Goal: Task Accomplishment & Management: Use online tool/utility

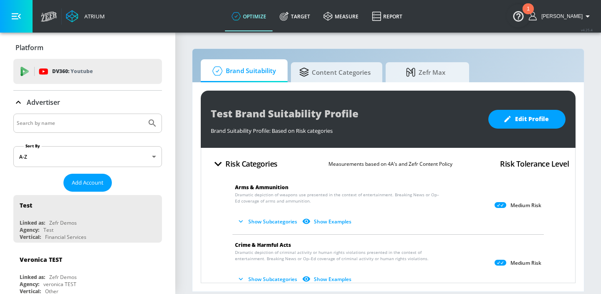
click at [43, 119] on input "Search by name" at bounding box center [80, 123] width 126 height 11
type input "[PERSON_NAME]"
click at [143, 114] on button "Submit Search" at bounding box center [152, 123] width 18 height 18
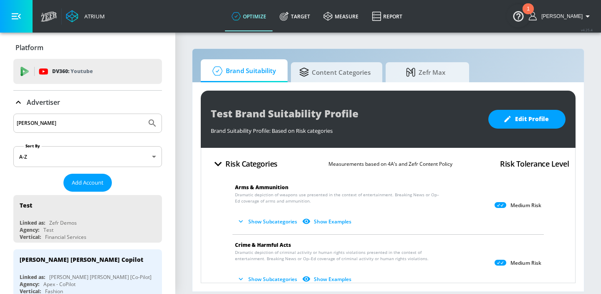
scroll to position [59, 0]
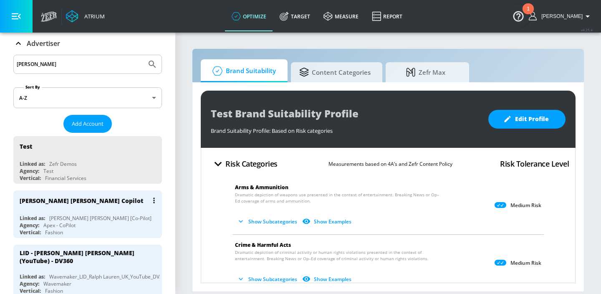
click at [65, 209] on div "[PERSON_NAME] [PERSON_NAME] Copilot" at bounding box center [90, 200] width 140 height 20
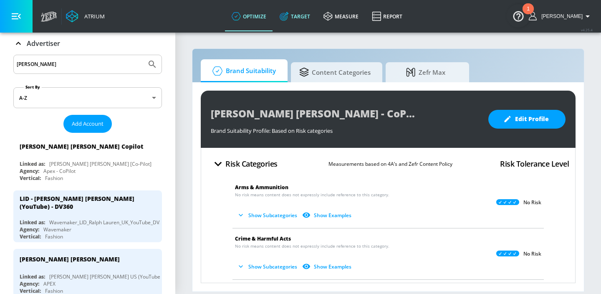
click at [289, 17] on icon at bounding box center [284, 16] width 9 height 9
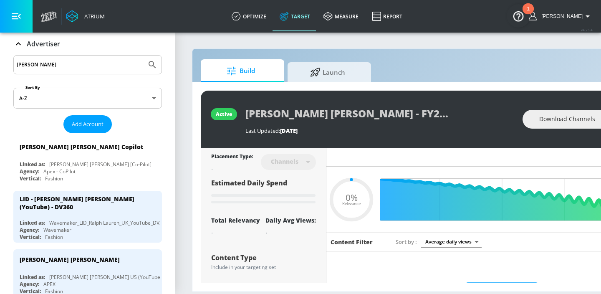
type input "0.05"
click at [315, 65] on span "Launch" at bounding box center [327, 71] width 63 height 20
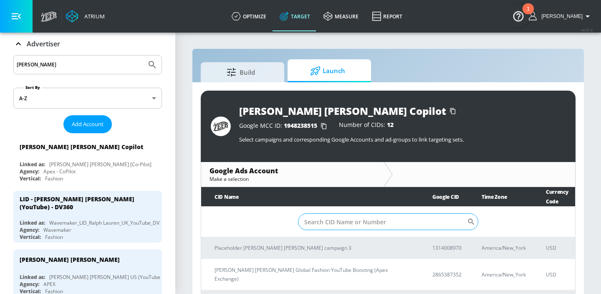
click at [376, 223] on input "Sort By" at bounding box center [382, 221] width 169 height 17
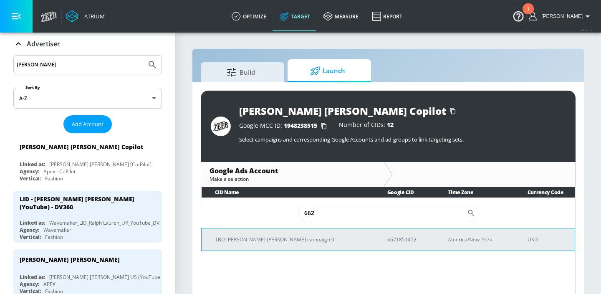
type input "662"
click at [316, 237] on p "TBD [PERSON_NAME] [PERSON_NAME] campaign 0" at bounding box center [291, 239] width 152 height 9
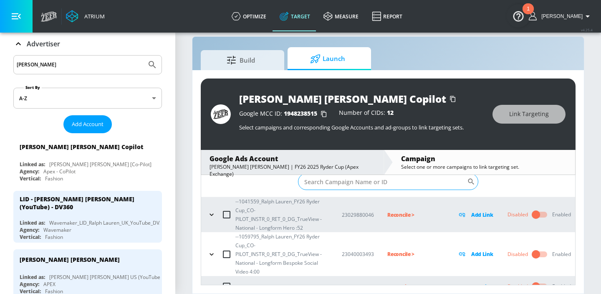
scroll to position [33, 0]
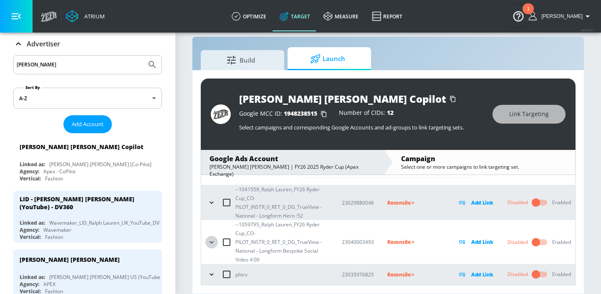
click at [207, 239] on icon "button" at bounding box center [211, 242] width 8 height 8
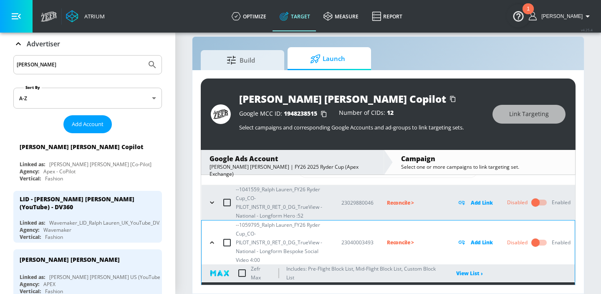
click at [210, 202] on icon "button" at bounding box center [212, 202] width 8 height 8
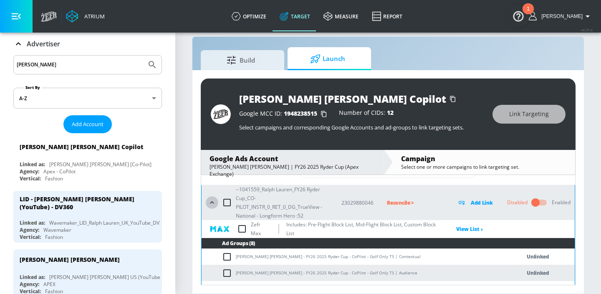
click at [213, 203] on icon "button" at bounding box center [212, 202] width 8 height 8
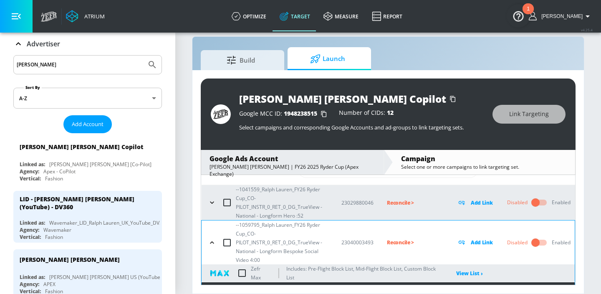
click at [210, 203] on icon "button" at bounding box center [212, 202] width 8 height 8
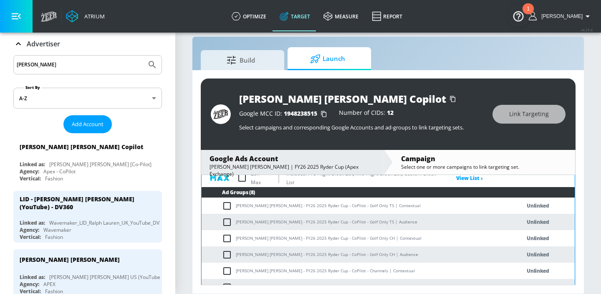
scroll to position [84, 0]
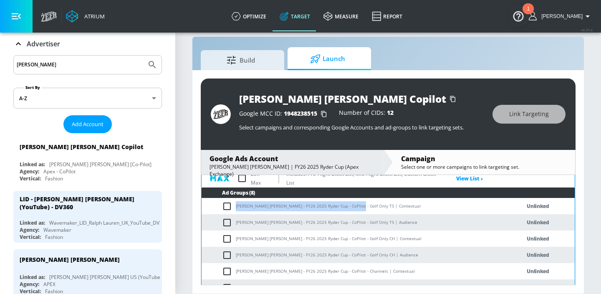
drag, startPoint x: 351, startPoint y: 205, endPoint x: 237, endPoint y: 203, distance: 113.5
click at [237, 203] on td "[PERSON_NAME] [PERSON_NAME] - FY26 2025 Ryder Cup - CoPilot - Golf Only TS | Co…" at bounding box center [353, 206] width 302 height 16
copy td "[PERSON_NAME] [PERSON_NAME] - FY26 2025 Ryder Cup - CoPilot - Golf Only TS"
click at [227, 205] on input "checkbox" at bounding box center [229, 206] width 14 height 10
checkbox input "true"
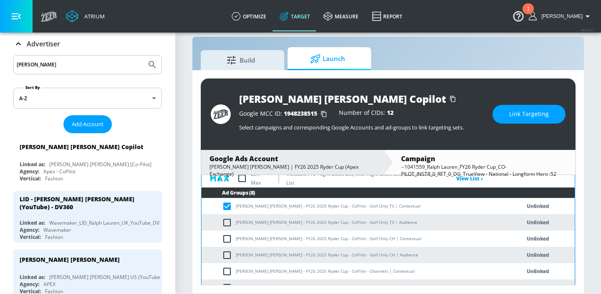
click at [227, 217] on td "[PERSON_NAME] [PERSON_NAME] - FY26 2025 Ryder Cup - CoPilot - Golf Only TS | Au…" at bounding box center [353, 222] width 302 height 16
click at [229, 220] on input "checkbox" at bounding box center [229, 222] width 14 height 10
checkbox input "true"
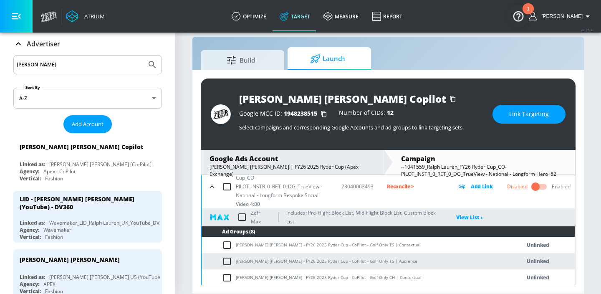
scroll to position [292, 0]
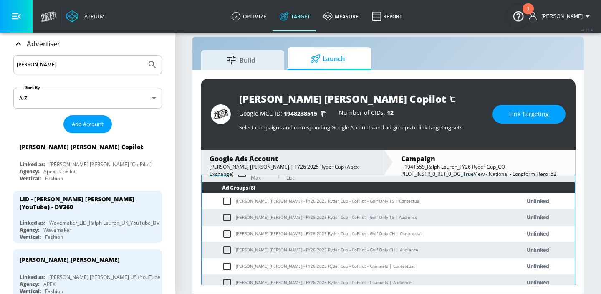
click at [228, 202] on input "checkbox" at bounding box center [229, 201] width 14 height 10
checkbox input "true"
click at [228, 215] on input "checkbox" at bounding box center [229, 217] width 14 height 10
checkbox input "true"
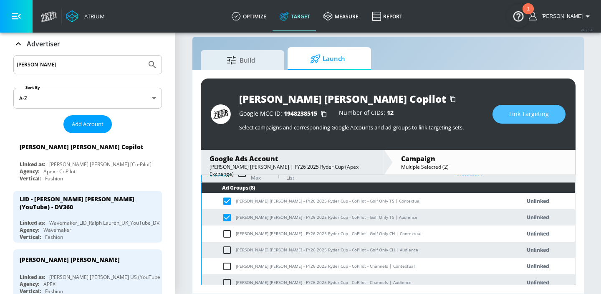
click at [513, 114] on span "Link Targeting" at bounding box center [529, 114] width 40 height 10
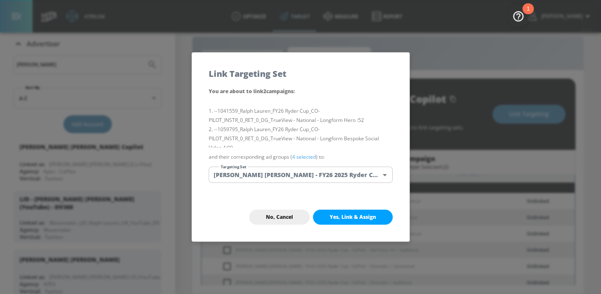
click at [337, 176] on body "Atrium optimize Target measure Report optimize Target measure Report v 4.25.4 […" at bounding box center [300, 141] width 601 height 306
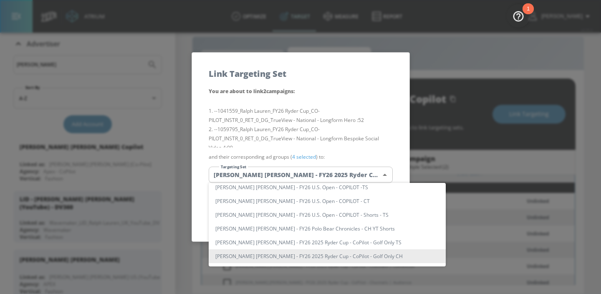
scroll to position [76, 0]
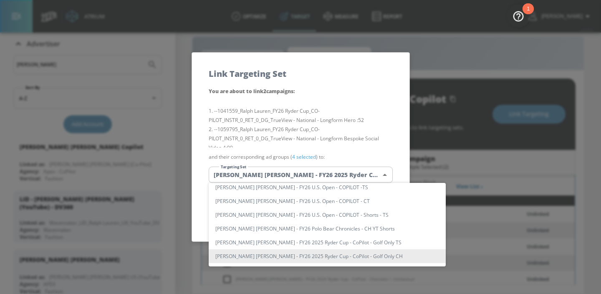
click at [315, 240] on li "[PERSON_NAME] [PERSON_NAME] - FY26 2025 Ryder Cup - CoPilot - Golf Only TS" at bounding box center [327, 242] width 237 height 14
type input "74117471-2e8f-4256-ad66-5ddddca1779a"
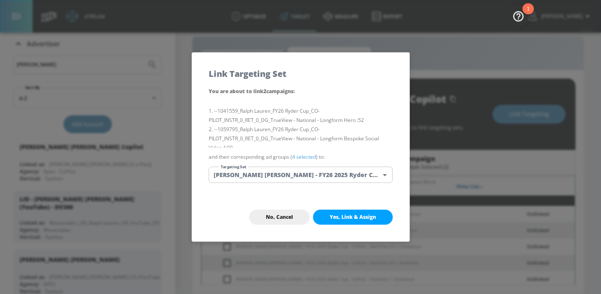
click at [324, 126] on li "--1059795_Ralph Lauren_FY26 Ryder Cup_CO-PILOT_INSTR_0_RET_0_DG_TrueView - Nati…" at bounding box center [301, 139] width 184 height 28
click at [345, 217] on span "Yes, Link & Assign" at bounding box center [353, 217] width 46 height 7
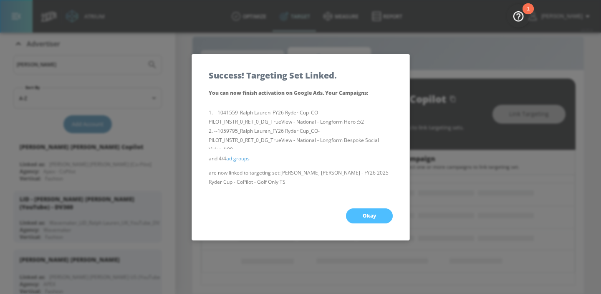
click at [369, 213] on span "Okay" at bounding box center [369, 215] width 13 height 7
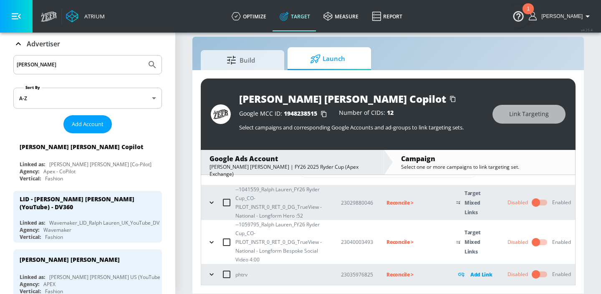
scroll to position [33, 0]
click at [209, 244] on icon "button" at bounding box center [211, 242] width 8 height 8
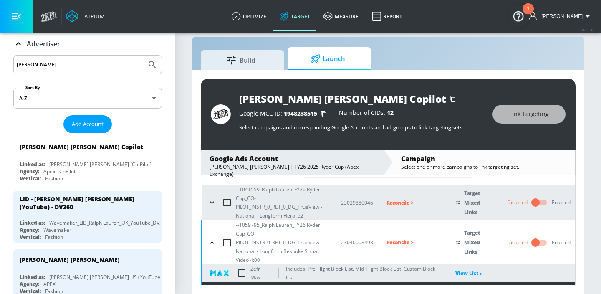
click at [213, 204] on icon "button" at bounding box center [212, 202] width 8 height 8
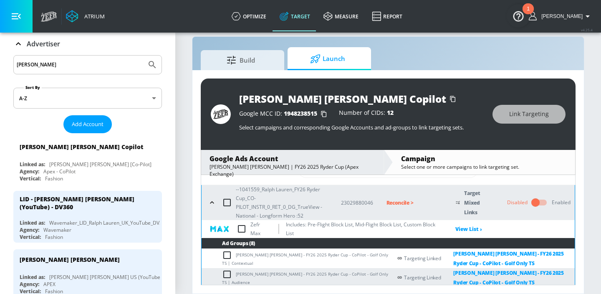
click at [296, 253] on td "[PERSON_NAME] [PERSON_NAME] - FY26 2025 Ryder Cup - CoPilot - Golf Only TS | Co…" at bounding box center [297, 258] width 190 height 20
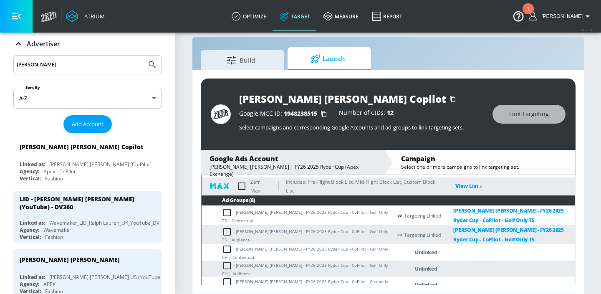
scroll to position [316, 0]
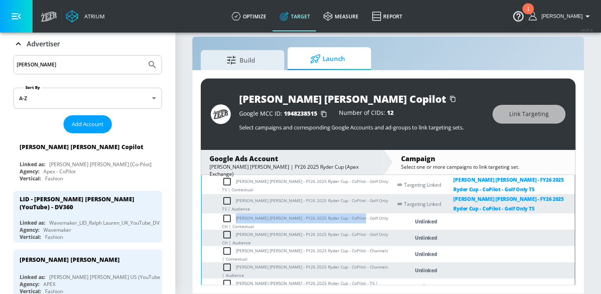
drag, startPoint x: 351, startPoint y: 222, endPoint x: 237, endPoint y: 220, distance: 114.4
click at [237, 220] on td "[PERSON_NAME] [PERSON_NAME] - FY26 2025 Ryder Cup - CoPilot - Golf Only CH | Co…" at bounding box center [297, 221] width 190 height 16
copy td "[PERSON_NAME] [PERSON_NAME] - FY26 2025 Ryder Cup - CoPilot - Golf Only CH"
click at [228, 236] on input "checkbox" at bounding box center [229, 235] width 14 height 10
checkbox input "true"
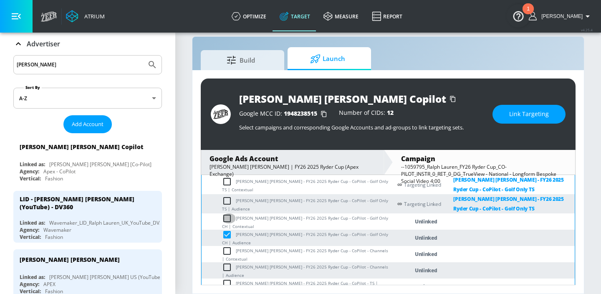
click at [228, 223] on input "checkbox" at bounding box center [229, 218] width 14 height 10
checkbox input "true"
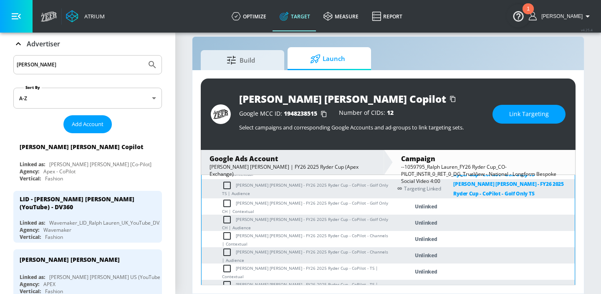
scroll to position [118, 0]
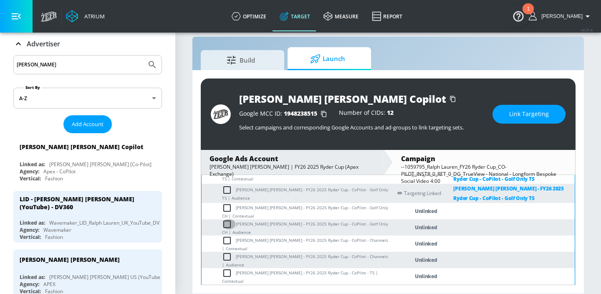
click at [228, 226] on input "checkbox" at bounding box center [229, 224] width 14 height 10
checkbox input "true"
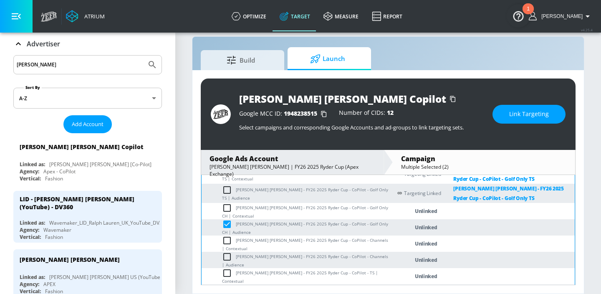
click at [228, 213] on input "checkbox" at bounding box center [229, 208] width 14 height 10
checkbox input "true"
click at [517, 116] on span "Link Targeting" at bounding box center [529, 114] width 40 height 10
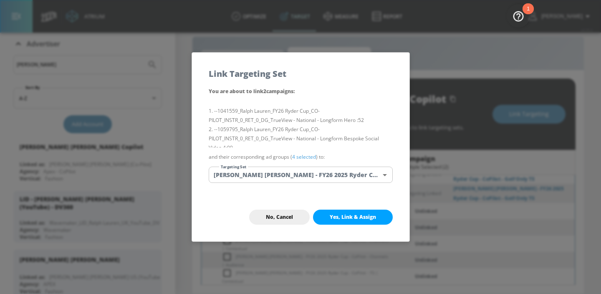
click at [360, 177] on body "Atrium optimize Target measure Report optimize Target measure Report v 4.25.4 […" at bounding box center [300, 141] width 601 height 306
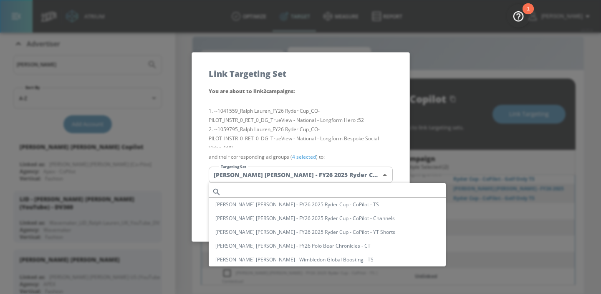
scroll to position [251, 0]
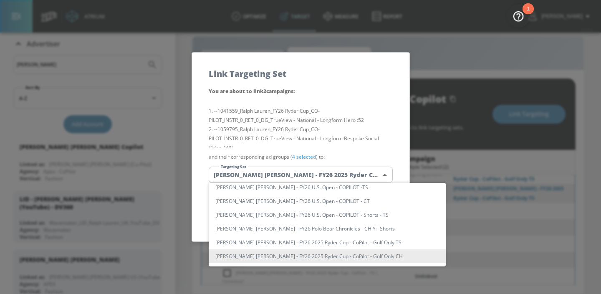
click at [342, 255] on li "[PERSON_NAME] [PERSON_NAME] - FY26 2025 Ryder Cup - CoPilot - Golf Only CH" at bounding box center [327, 256] width 237 height 14
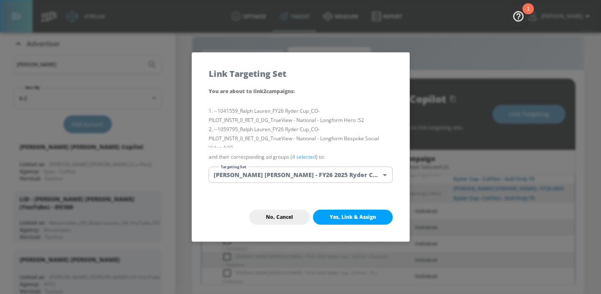
click at [337, 125] on li "--1059795_Ralph Lauren_FY26 Ryder Cup_CO-PILOT_INSTR_0_RET_0_DG_TrueView - Nati…" at bounding box center [301, 139] width 184 height 28
click at [346, 217] on span "Yes, Link & Assign" at bounding box center [353, 217] width 46 height 7
checkbox input "false"
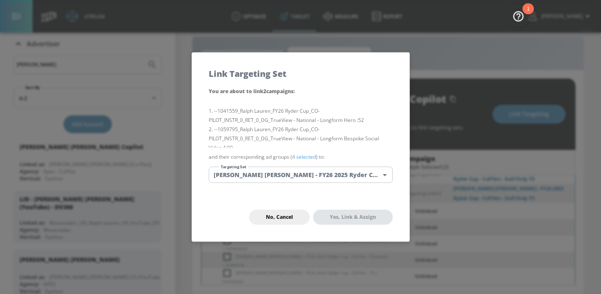
checkbox input "false"
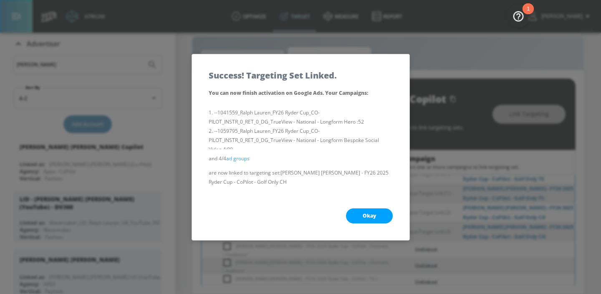
click at [365, 212] on button "Okay" at bounding box center [369, 215] width 47 height 15
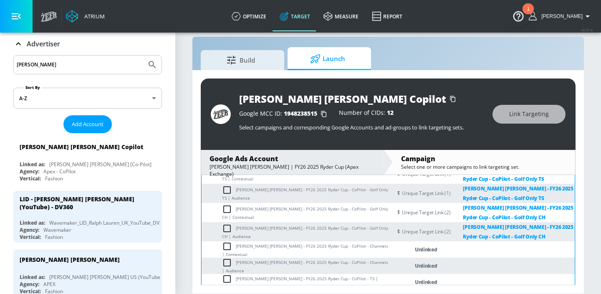
scroll to position [5802, 0]
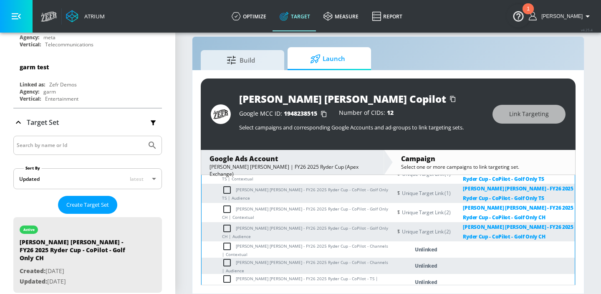
click at [381, 212] on td "[PERSON_NAME] [PERSON_NAME] - FY26 2025 Ryder Cup - CoPilot - Golf Only CH | Co…" at bounding box center [297, 212] width 190 height 19
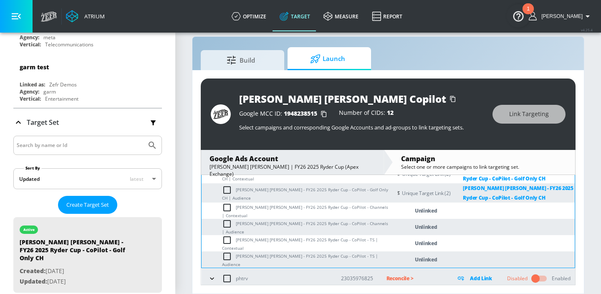
scroll to position [375, 0]
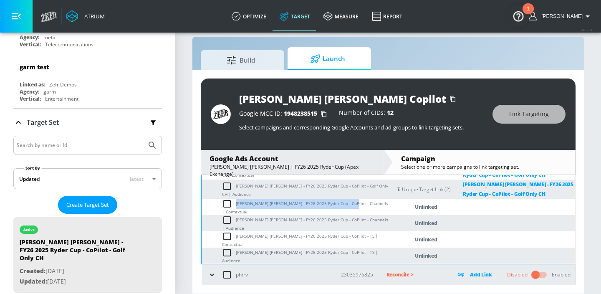
drag, startPoint x: 345, startPoint y: 207, endPoint x: 236, endPoint y: 207, distance: 108.9
click at [236, 207] on td "[PERSON_NAME] [PERSON_NAME] - FY26 2025 Ryder Cup - CoPilot - Channels | Contex…" at bounding box center [297, 207] width 190 height 16
copy td "[PERSON_NAME] [PERSON_NAME] - FY26 2025 Ryder Cup - CoPilot - Channels"
click at [228, 222] on input "checkbox" at bounding box center [229, 220] width 14 height 10
checkbox input "true"
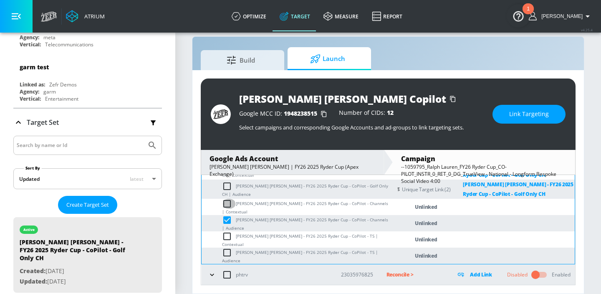
click at [227, 209] on input "checkbox" at bounding box center [229, 204] width 14 height 10
checkbox input "true"
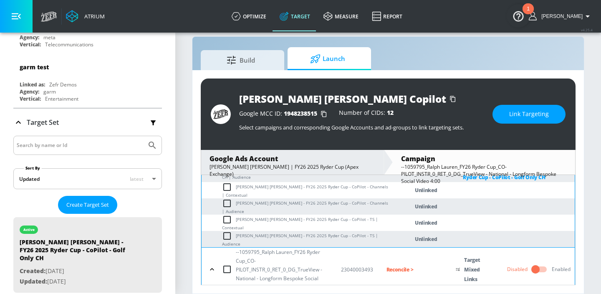
scroll to position [175, 0]
click at [227, 209] on input "checkbox" at bounding box center [229, 205] width 14 height 10
checkbox input "true"
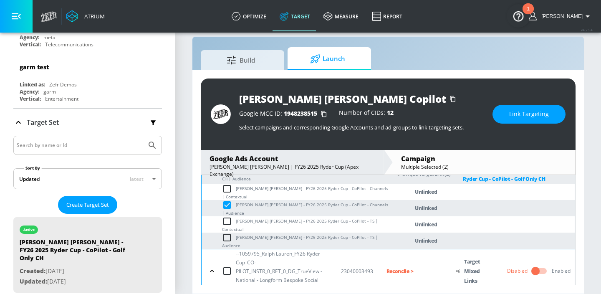
click at [227, 194] on input "checkbox" at bounding box center [229, 189] width 14 height 10
checkbox input "true"
click at [506, 118] on button "Link Targeting" at bounding box center [528, 114] width 73 height 19
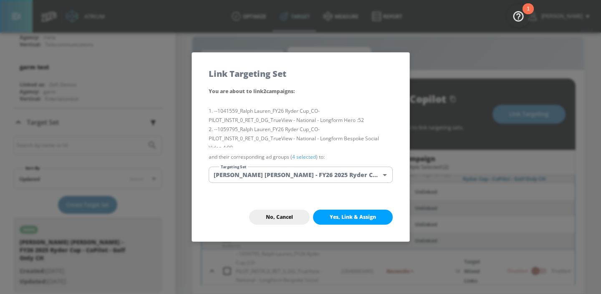
click at [371, 179] on body "Atrium optimize Target measure Report optimize Target measure Report v 4.25.4 […" at bounding box center [300, 141] width 601 height 306
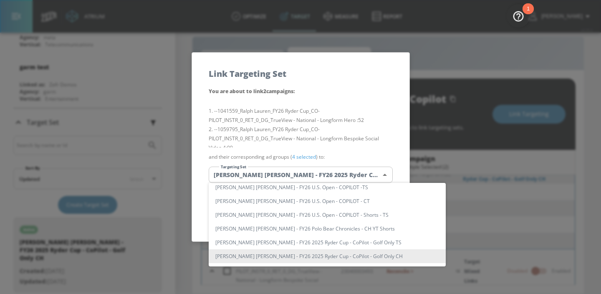
scroll to position [0, 0]
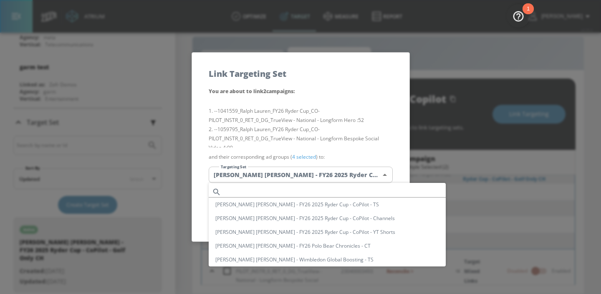
click at [336, 216] on li "[PERSON_NAME] [PERSON_NAME] - FY26 2025 Ryder Cup - CoPilot - Channels" at bounding box center [327, 218] width 237 height 14
type input "2fbc6c3a-1831-4c51-8d06-95a35aadc042"
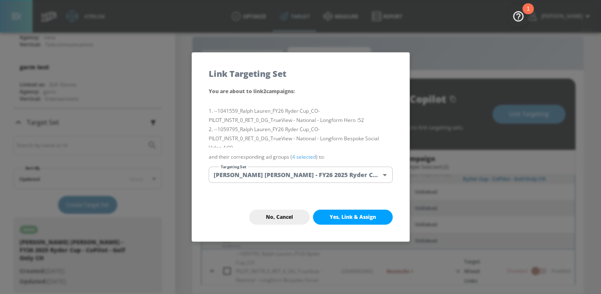
click at [334, 131] on li "--1059795_Ralph Lauren_FY26 Ryder Cup_CO-PILOT_INSTR_0_RET_0_DG_TrueView - Nati…" at bounding box center [301, 139] width 184 height 28
click at [345, 215] on span "Yes, Link & Assign" at bounding box center [353, 217] width 46 height 7
checkbox input "false"
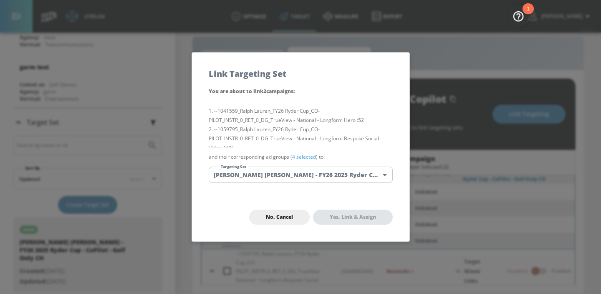
checkbox input "false"
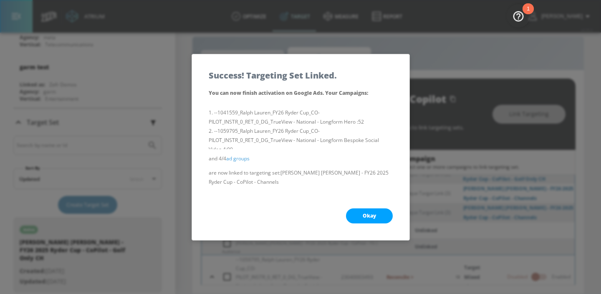
click at [368, 208] on button "Okay" at bounding box center [369, 215] width 47 height 15
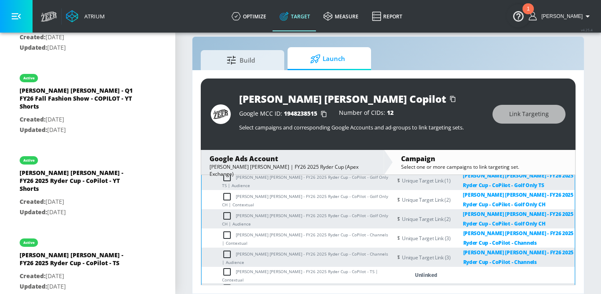
scroll to position [387, 0]
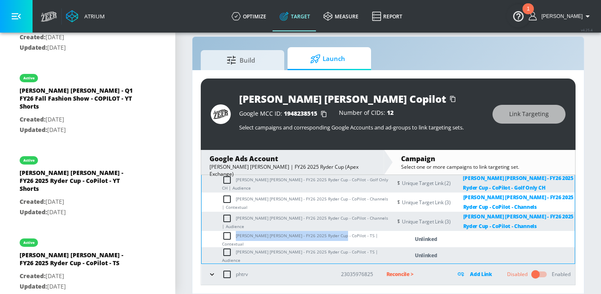
drag, startPoint x: 331, startPoint y: 237, endPoint x: 236, endPoint y: 237, distance: 94.7
click at [236, 237] on td "[PERSON_NAME] [PERSON_NAME] - FY26 2025 Ryder Cup - CoPilot - TS | Contextual" at bounding box center [297, 239] width 190 height 16
copy td "[PERSON_NAME] [PERSON_NAME] - FY26 2025 Ryder Cup - CoPilot - TS"
click at [226, 262] on td "[PERSON_NAME] [PERSON_NAME] - FY26 2025 Ryder Cup - CoPilot - TS | Audience" at bounding box center [297, 255] width 190 height 16
click at [226, 261] on td "[PERSON_NAME] [PERSON_NAME] - FY26 2025 Ryder Cup - CoPilot - TS | Audience" at bounding box center [297, 255] width 190 height 16
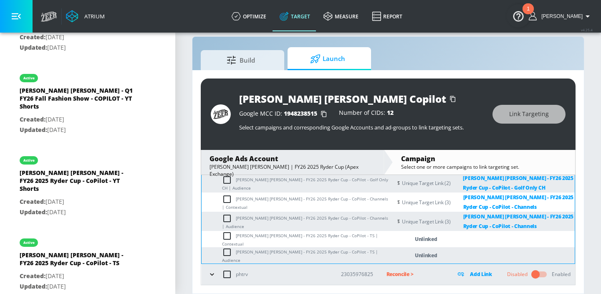
click at [226, 257] on input "checkbox" at bounding box center [229, 252] width 14 height 10
checkbox input "true"
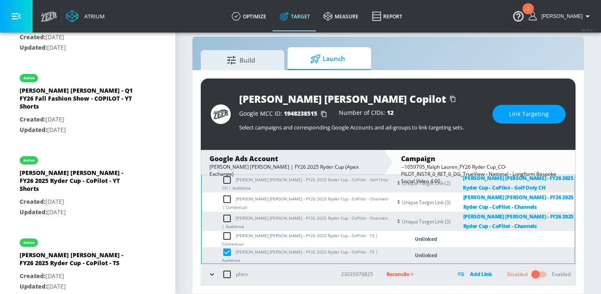
click at [226, 239] on input "checkbox" at bounding box center [229, 236] width 14 height 10
checkbox input "true"
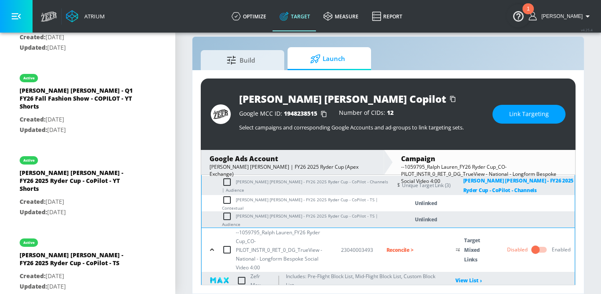
scroll to position [194, 0]
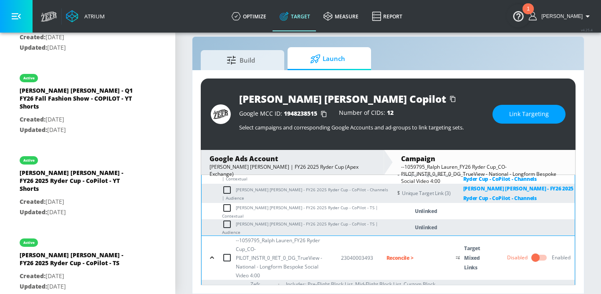
click at [228, 229] on input "checkbox" at bounding box center [229, 224] width 14 height 10
checkbox input "true"
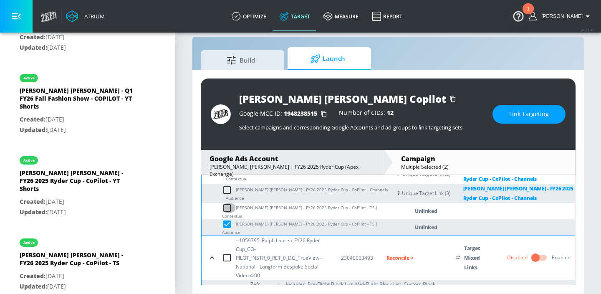
click at [227, 213] on input "checkbox" at bounding box center [229, 208] width 14 height 10
checkbox input "true"
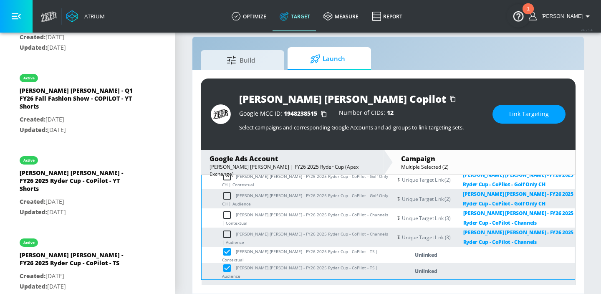
scroll to position [387, 0]
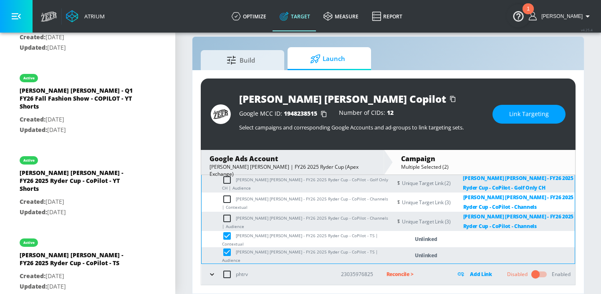
click at [497, 113] on button "Link Targeting" at bounding box center [528, 114] width 73 height 19
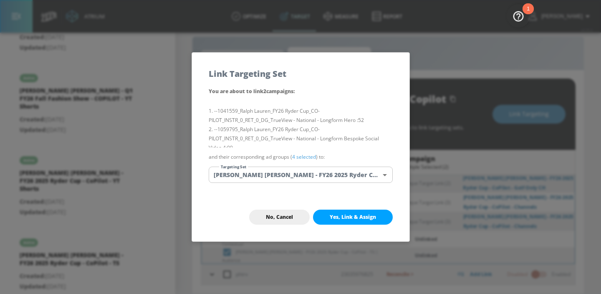
click at [380, 165] on div "You are about to link 2 campaign s : --1041559_Ralph Lauren_FY26 Ryder Cup_CO-P…" at bounding box center [300, 139] width 217 height 106
click at [357, 175] on body "Atrium optimize Target measure Report optimize Target measure Report v 4.25.4 […" at bounding box center [300, 141] width 601 height 306
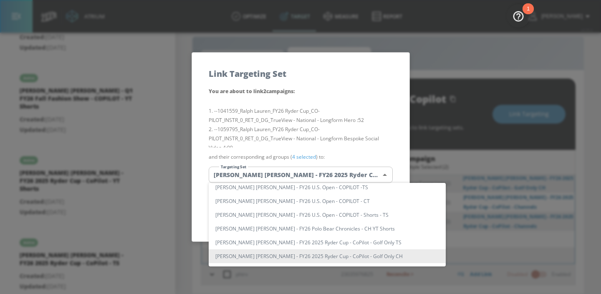
scroll to position [0, 0]
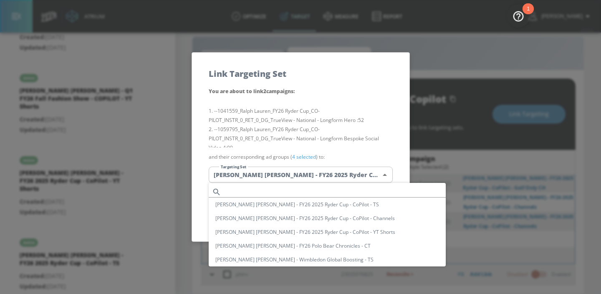
click at [329, 205] on li "[PERSON_NAME] [PERSON_NAME] - FY26 2025 Ryder Cup - CoPilot - TS" at bounding box center [327, 204] width 237 height 14
type input "f60e49c2-55d9-4eb4-893b-27858ac5e455"
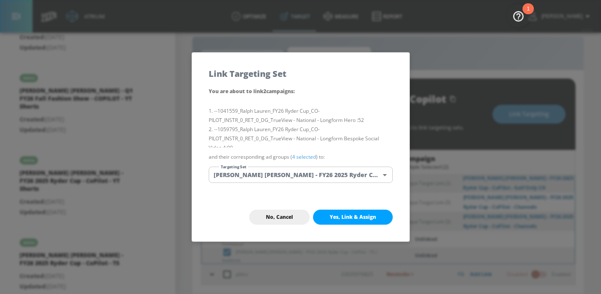
click at [330, 123] on li "--1041559_Ralph Lauren_FY26 Ryder Cup_CO-PILOT_INSTR_0_RET_0_DG_TrueView - Nati…" at bounding box center [301, 115] width 184 height 18
click at [352, 212] on button "Yes, Link & Assign" at bounding box center [353, 217] width 80 height 15
checkbox input "false"
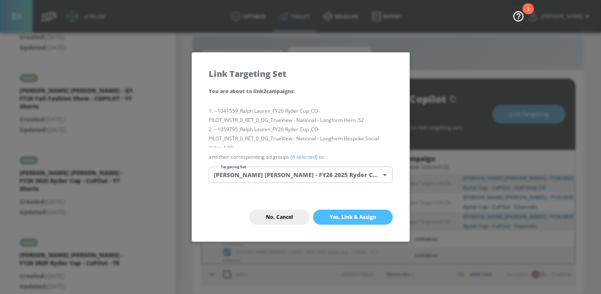
checkbox input "false"
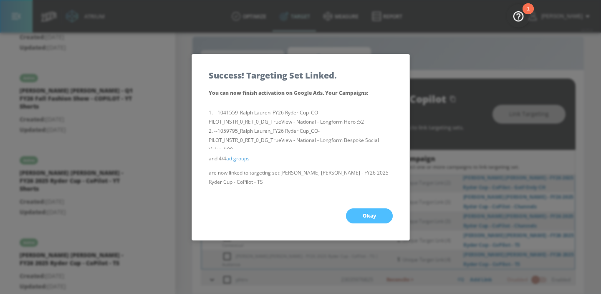
click at [362, 211] on button "Okay" at bounding box center [369, 215] width 47 height 15
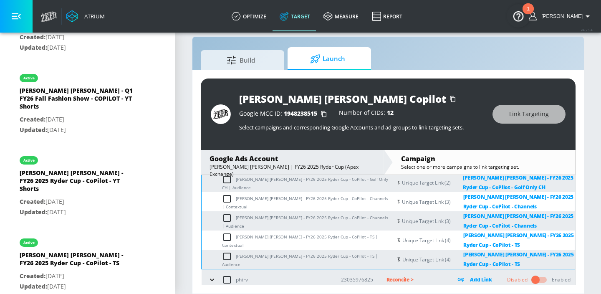
click at [341, 222] on td "[PERSON_NAME] [PERSON_NAME] - FY26 2025 Ryder Cup - CoPilot - Channels | Audien…" at bounding box center [297, 220] width 190 height 19
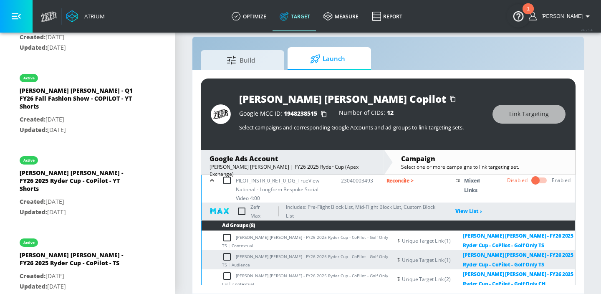
scroll to position [275, 0]
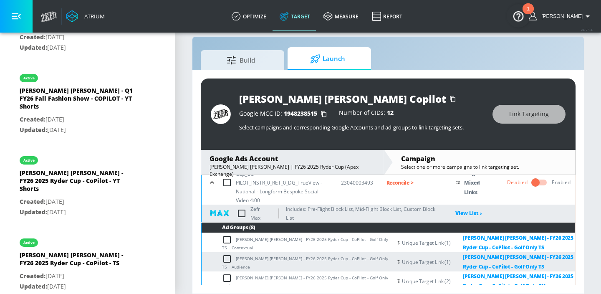
click at [241, 214] on input "checkbox" at bounding box center [242, 214] width 18 height 18
checkbox input "true"
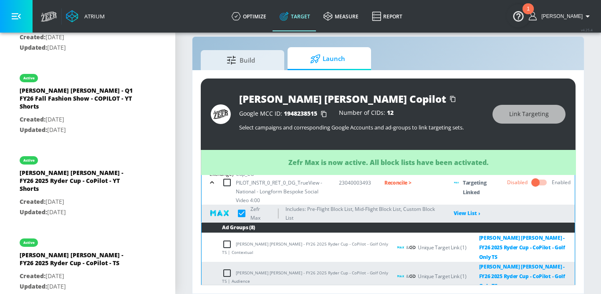
click at [210, 186] on icon "button" at bounding box center [212, 182] width 8 height 8
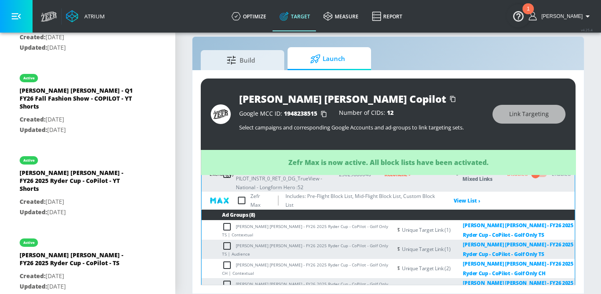
scroll to position [61, 0]
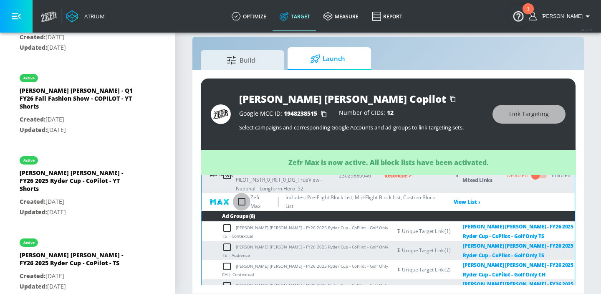
click at [242, 203] on input "checkbox" at bounding box center [242, 202] width 18 height 18
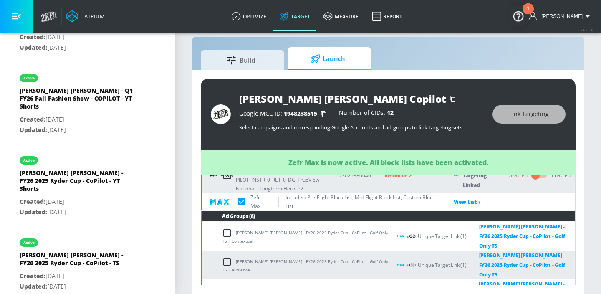
checkbox input "true"
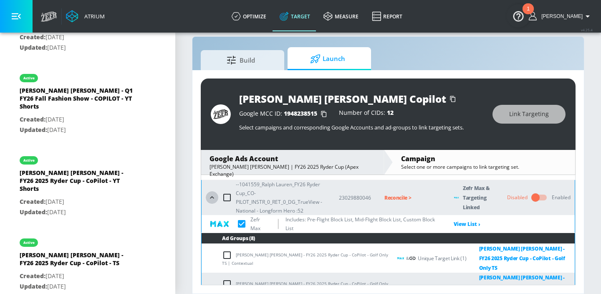
click at [210, 198] on icon "button" at bounding box center [212, 197] width 8 height 8
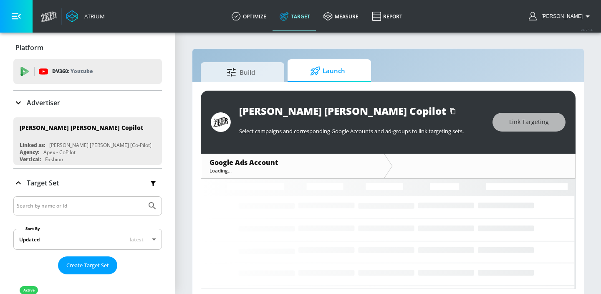
scroll to position [4, 0]
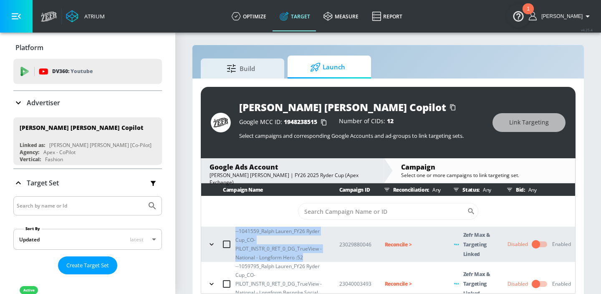
drag, startPoint x: 303, startPoint y: 258, endPoint x: 235, endPoint y: 226, distance: 75.3
click at [235, 227] on td "--1041559_Ralph Lauren_FY26 Ryder Cup_CO-PILOT_INSTR_0_RET_0_DG_TrueView - Nati…" at bounding box center [263, 244] width 125 height 35
copy tbody "--1041559_Ralph Lauren_FY26 Ryder Cup_CO-PILOT_INSTR_0_RET_0_DG_TrueView - Nati…"
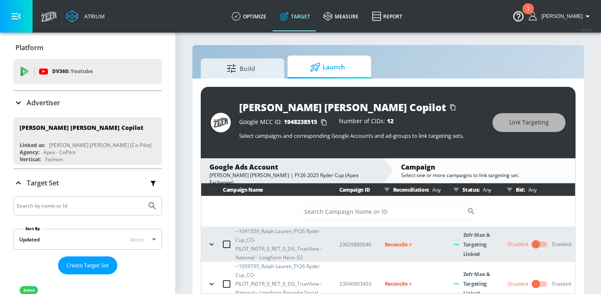
click at [385, 245] on p "Reconcile >" at bounding box center [413, 245] width 56 height 10
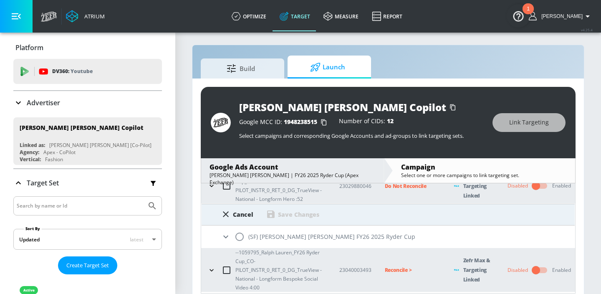
scroll to position [72, 0]
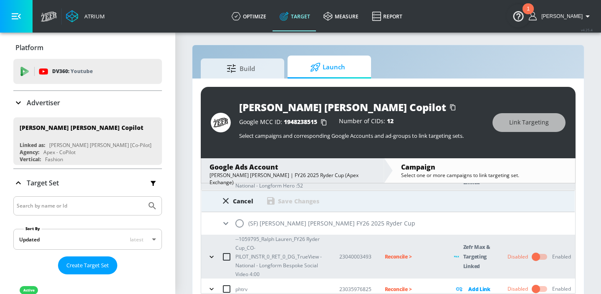
click at [242, 224] on input "radio" at bounding box center [240, 224] width 18 height 18
radio input "true"
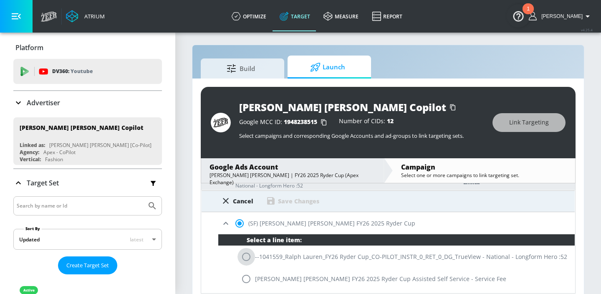
click at [246, 255] on input "radio" at bounding box center [246, 257] width 18 height 18
radio input "true"
click at [295, 201] on div "Save Changes" at bounding box center [298, 201] width 41 height 8
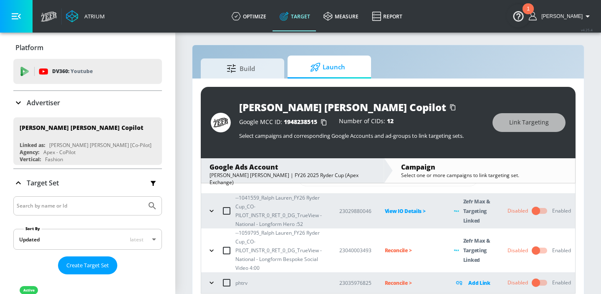
scroll to position [33, 0]
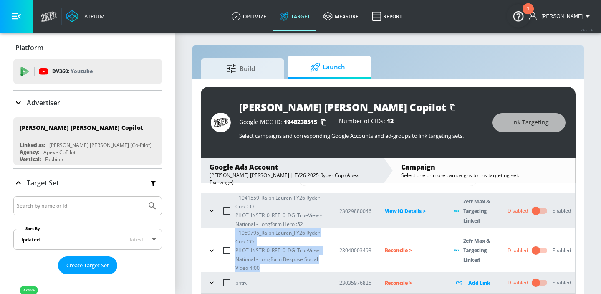
drag, startPoint x: 260, startPoint y: 266, endPoint x: 236, endPoint y: 236, distance: 38.3
click at [236, 236] on p "--1059795_Ralph Lauren_FY26 Ryder Cup_CO-PILOT_INSTR_0_RET_0_DG_TrueView - Nati…" at bounding box center [280, 250] width 91 height 44
copy p "--1059795_Ralph Lauren_FY26 Ryder Cup_CO-PILOT_INSTR_0_RET_0_DG_TrueView - Nati…"
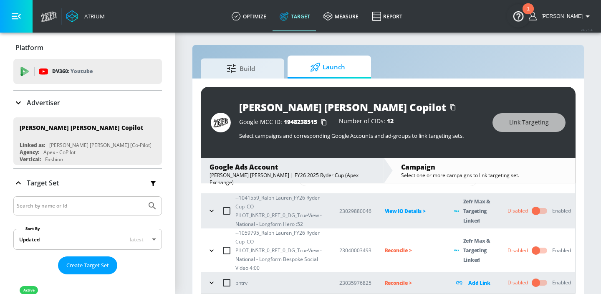
click at [391, 250] on p "Reconcile >" at bounding box center [413, 250] width 56 height 10
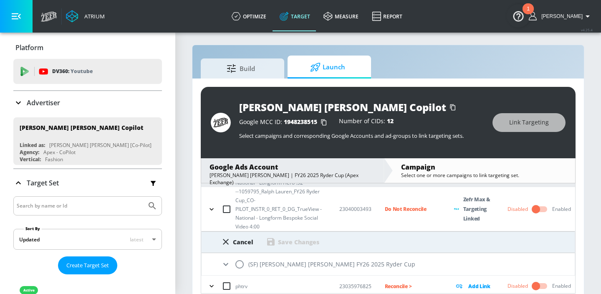
scroll to position [78, 0]
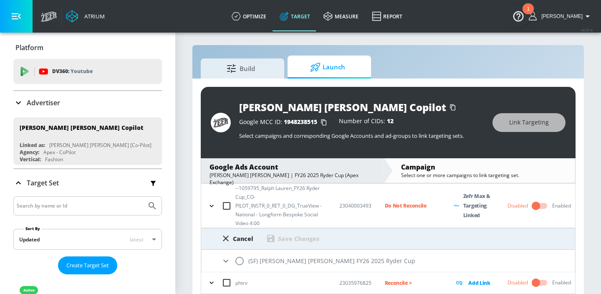
click at [239, 262] on input "radio" at bounding box center [240, 261] width 18 height 18
radio input "true"
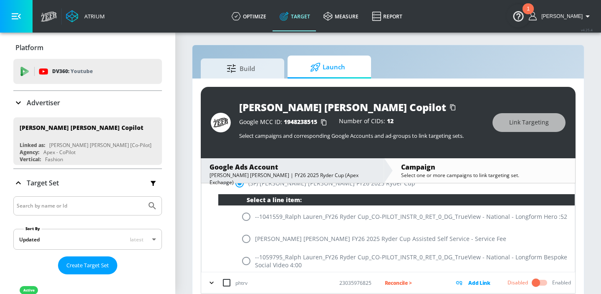
click at [244, 262] on input "radio" at bounding box center [246, 261] width 18 height 18
radio input "true"
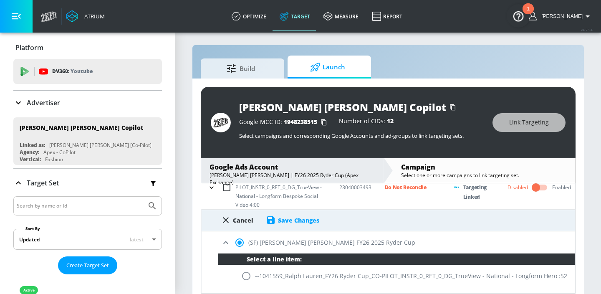
scroll to position [77, 0]
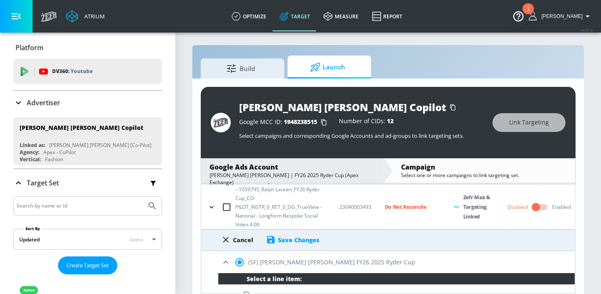
click at [280, 240] on div "Save Changes" at bounding box center [298, 240] width 41 height 8
